Goal: Information Seeking & Learning: Learn about a topic

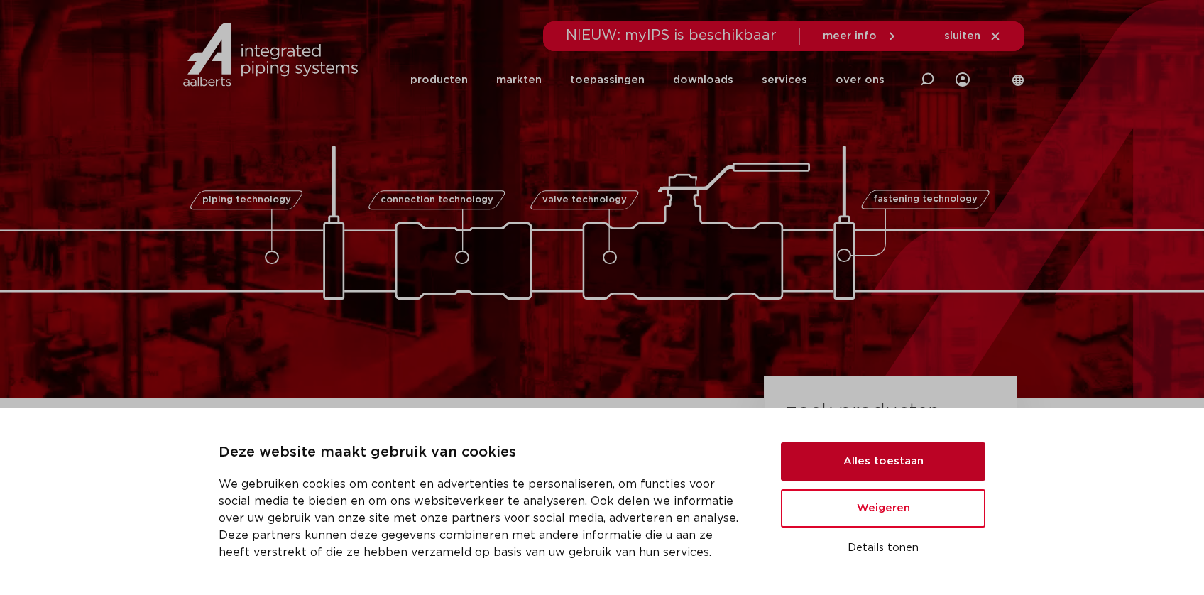
click at [841, 447] on button "Alles toestaan" at bounding box center [883, 461] width 204 height 38
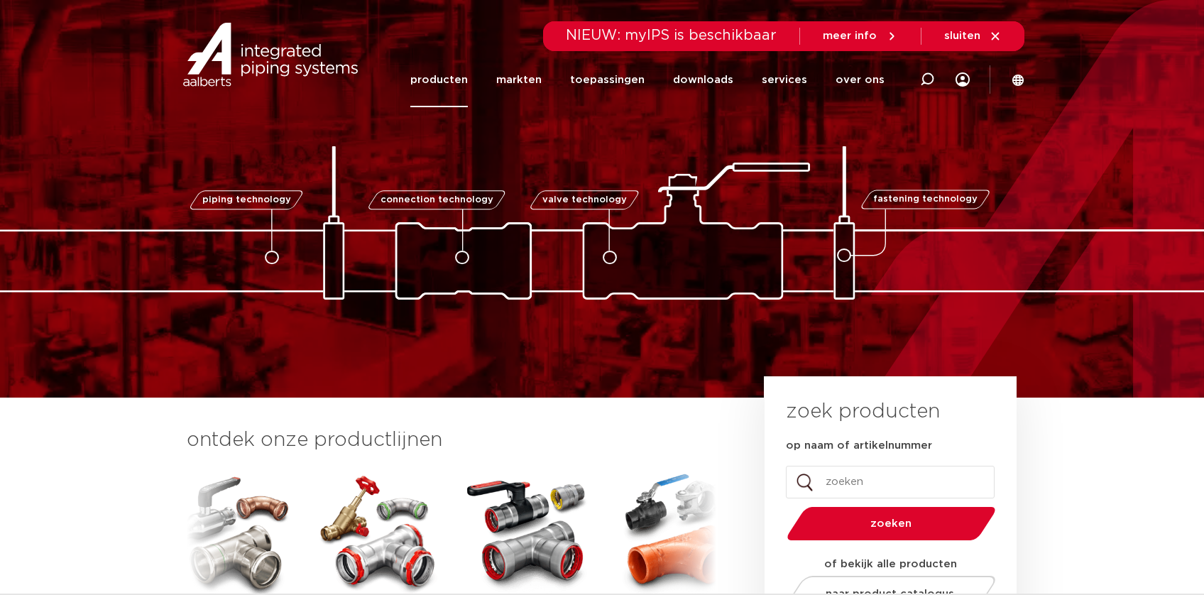
click at [468, 81] on link "producten" at bounding box center [439, 80] width 58 height 55
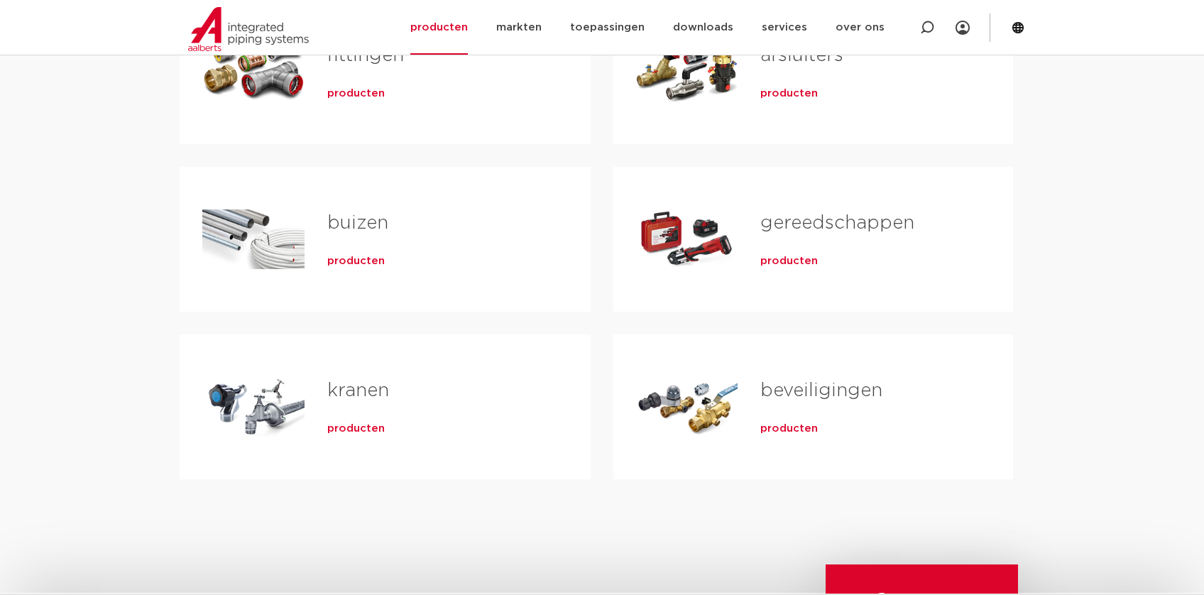
scroll to position [284, 0]
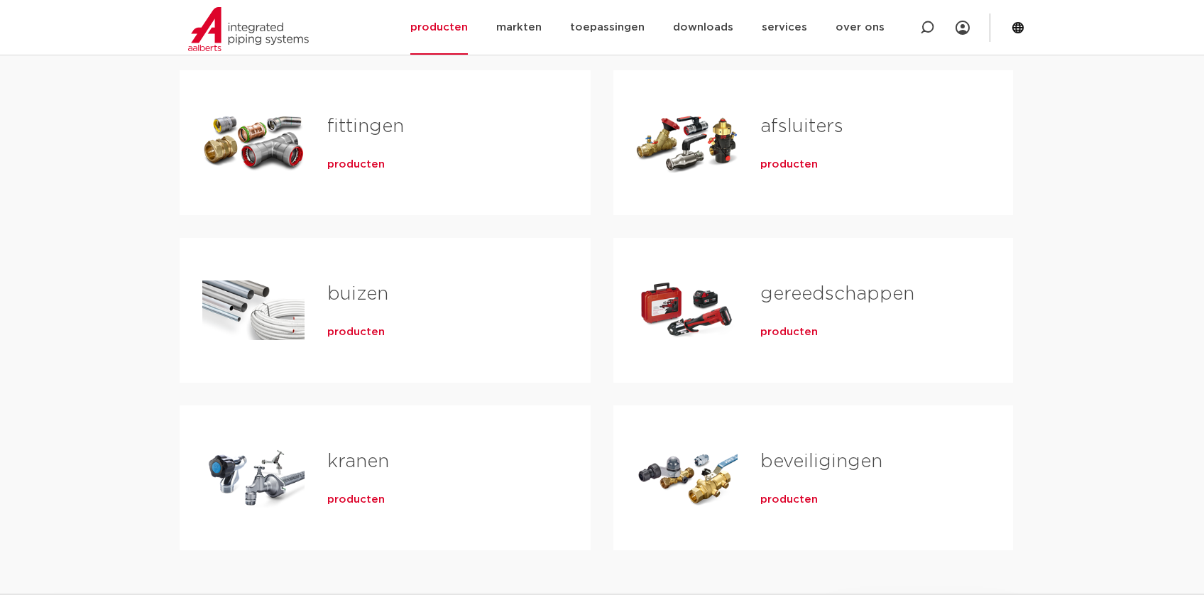
click at [780, 162] on span "producten" at bounding box center [789, 165] width 58 height 14
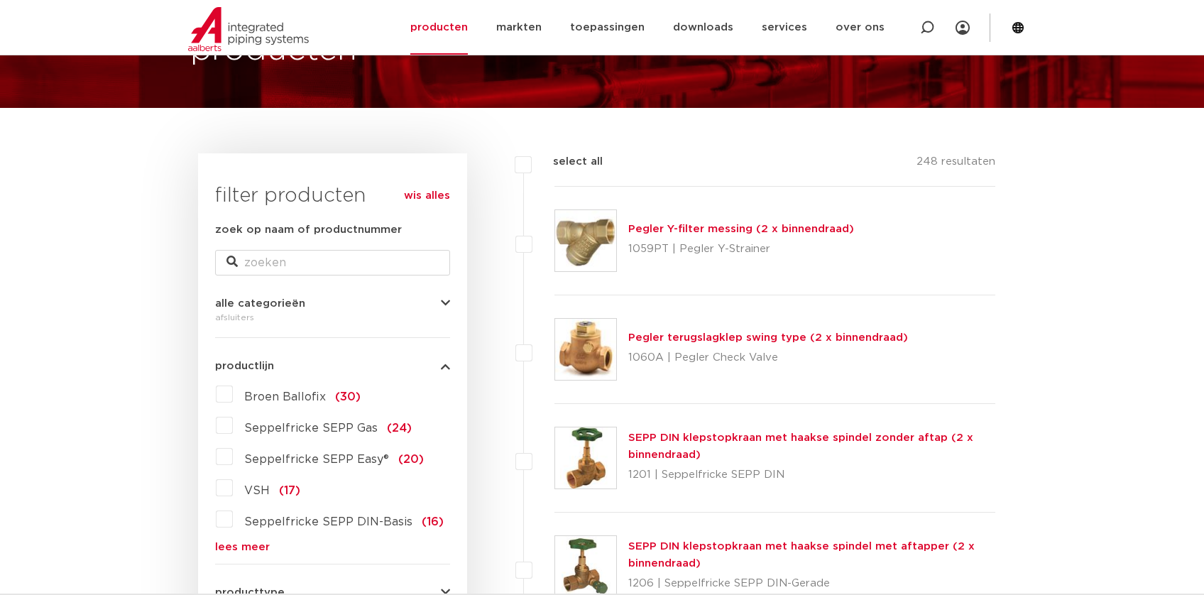
scroll to position [142, 0]
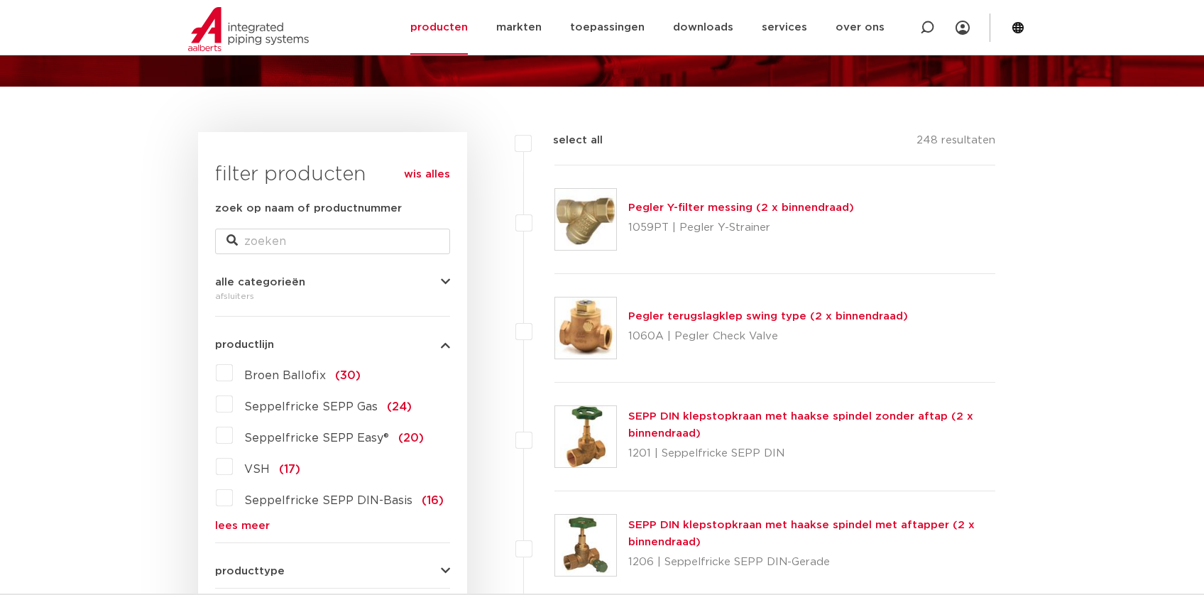
click at [233, 376] on label "Broen Ballofix (30)" at bounding box center [297, 372] width 128 height 23
click at [0, 0] on input "Broen Ballofix (30)" at bounding box center [0, 0] width 0 height 0
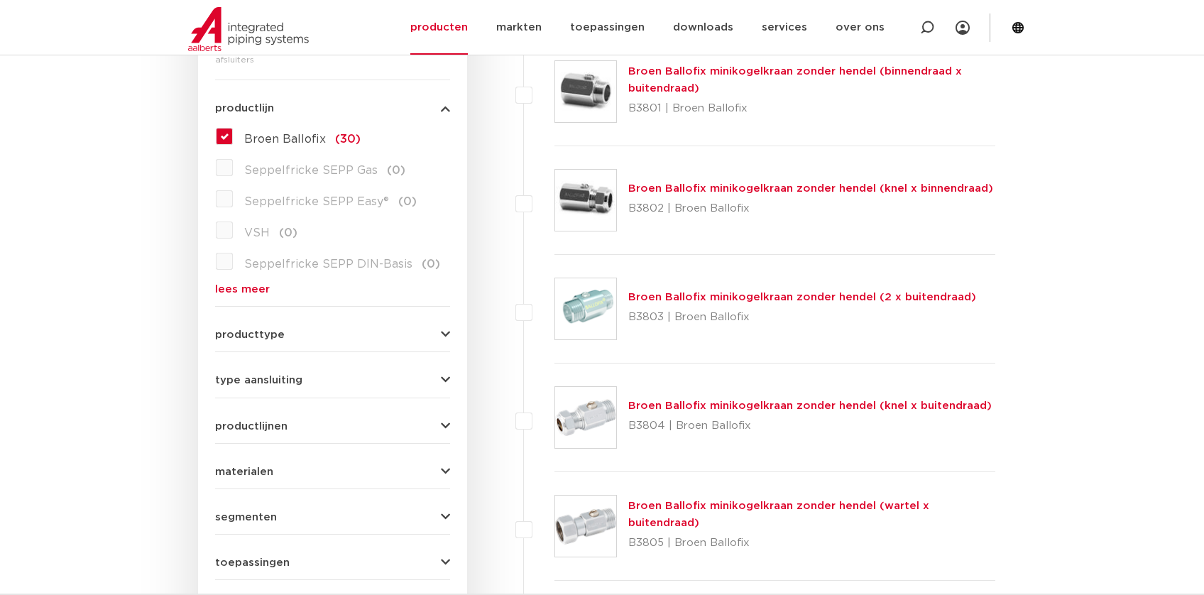
scroll to position [355, 0]
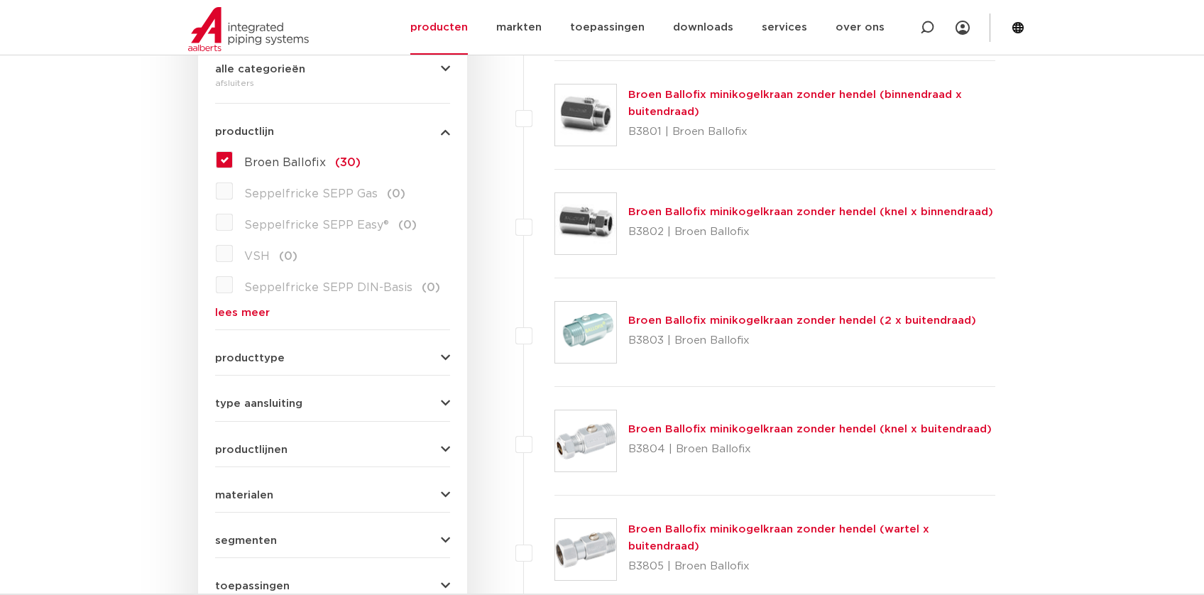
click at [694, 325] on link "Broen Ballofix minikogelkraan zonder hendel (2 x buitendraad)" at bounding box center [802, 320] width 348 height 11
